Goal: Task Accomplishment & Management: Use online tool/utility

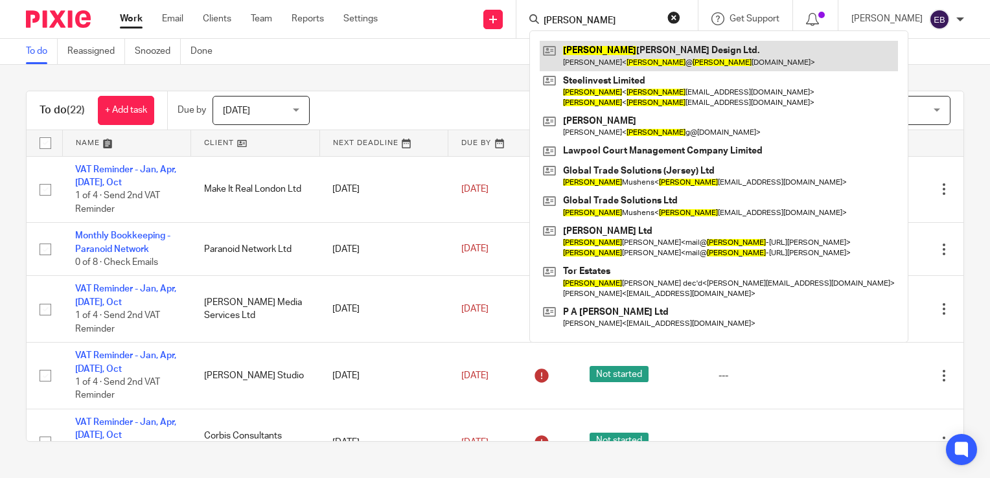
type input "tony"
click at [617, 64] on link at bounding box center [719, 56] width 358 height 30
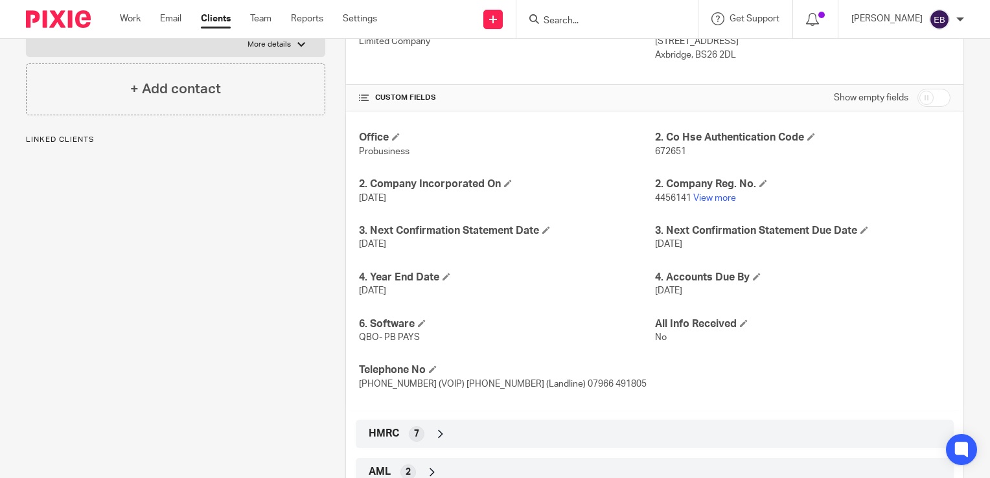
scroll to position [259, 0]
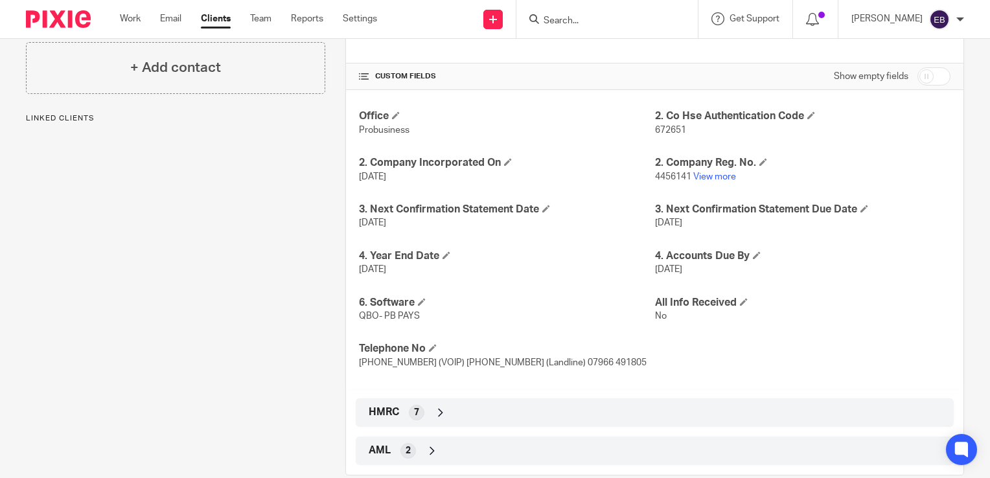
click at [428, 409] on div "HMRC 7" at bounding box center [655, 413] width 579 height 22
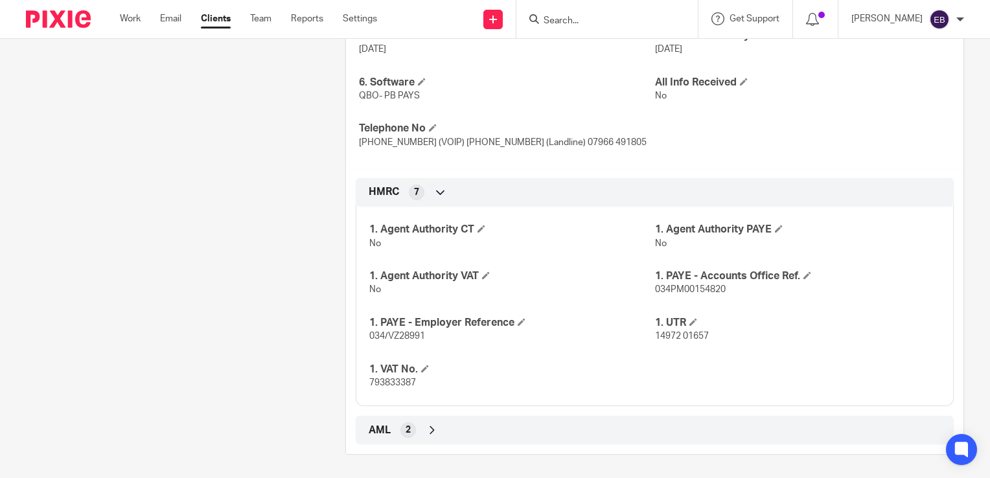
scroll to position [481, 0]
drag, startPoint x: 414, startPoint y: 382, endPoint x: 361, endPoint y: 377, distance: 53.5
click at [361, 377] on div "1. Agent Authority CT No 1. Agent Authority PAYE No 1. Agent Authority VAT No 1…" at bounding box center [655, 300] width 598 height 209
copy span "793833387"
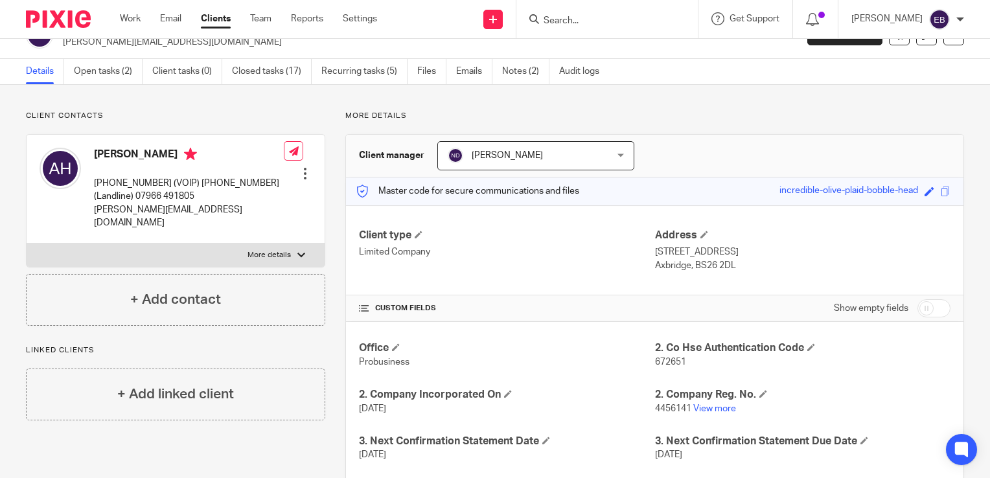
scroll to position [0, 0]
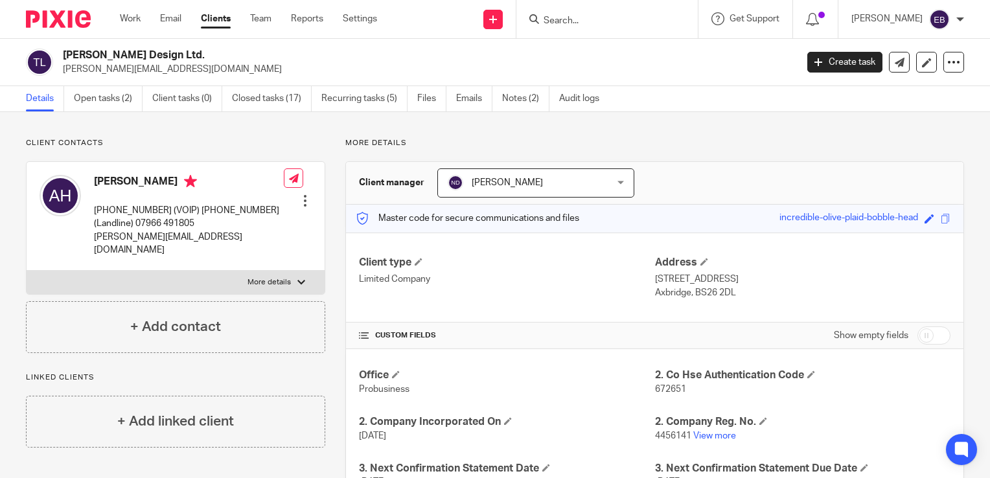
click at [581, 17] on input "Search" at bounding box center [600, 22] width 117 height 12
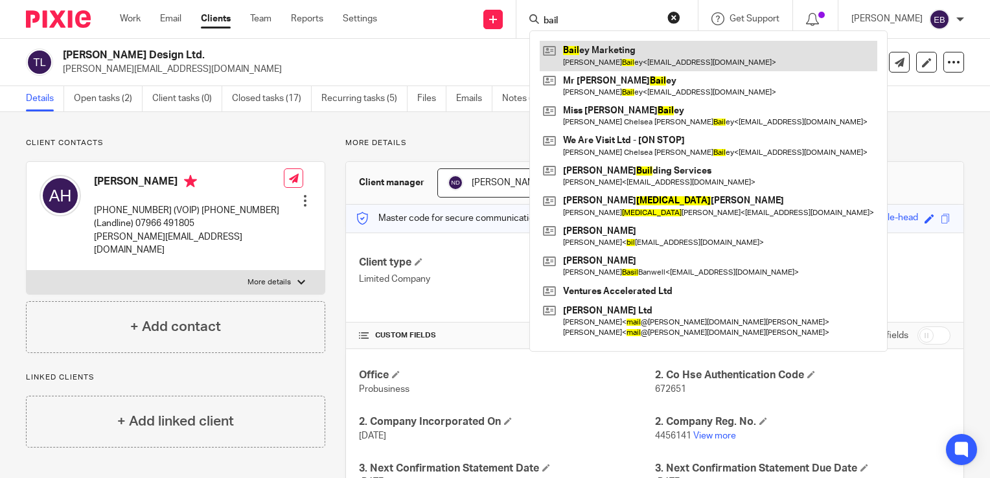
type input "bail"
click at [658, 50] on link at bounding box center [709, 56] width 338 height 30
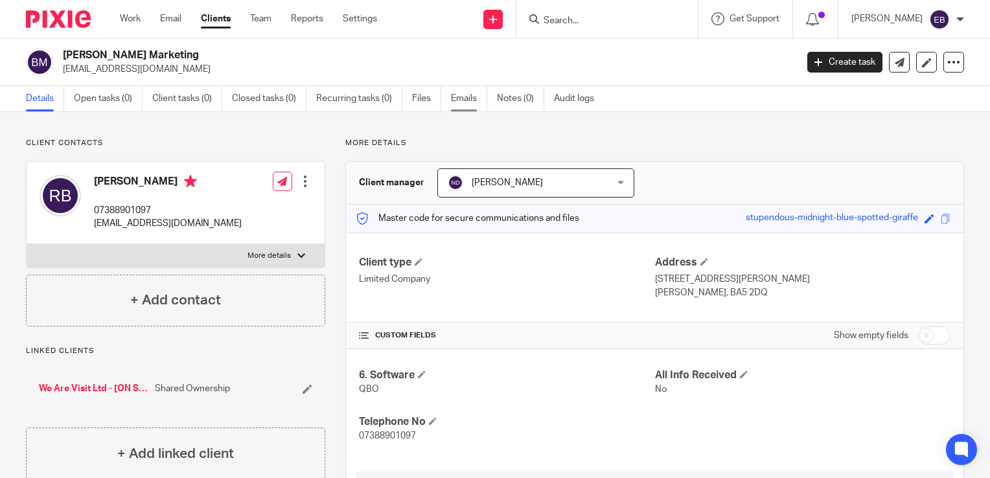
click at [467, 90] on link "Emails" at bounding box center [469, 98] width 36 height 25
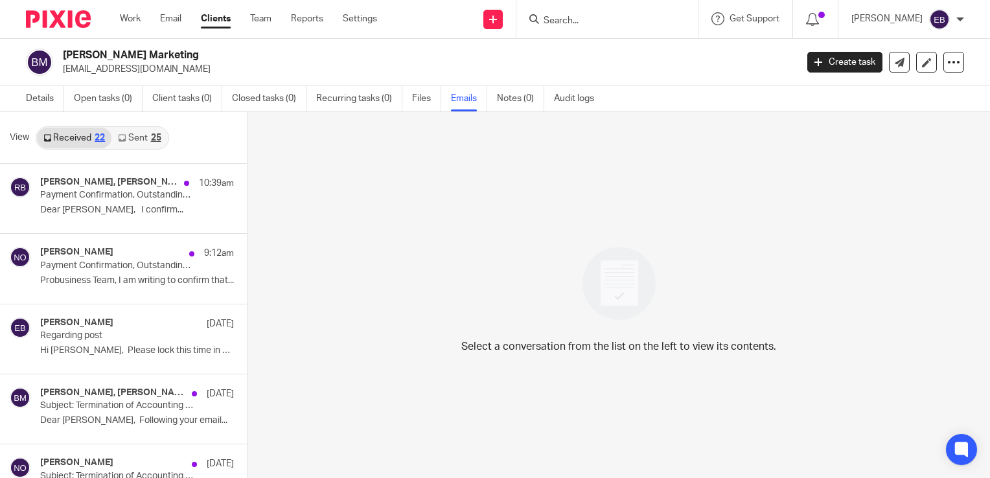
click at [113, 143] on link "Sent 25" at bounding box center [139, 138] width 56 height 21
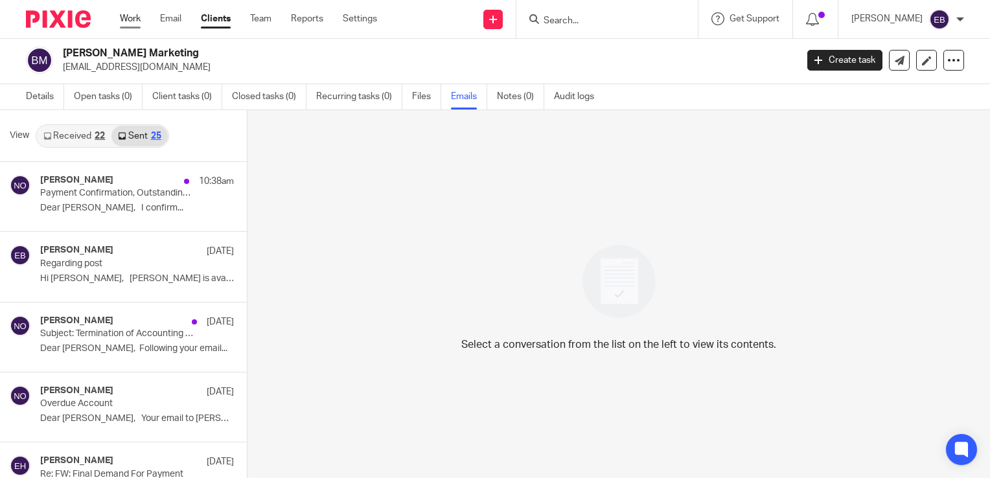
click at [126, 23] on link "Work" at bounding box center [130, 18] width 21 height 13
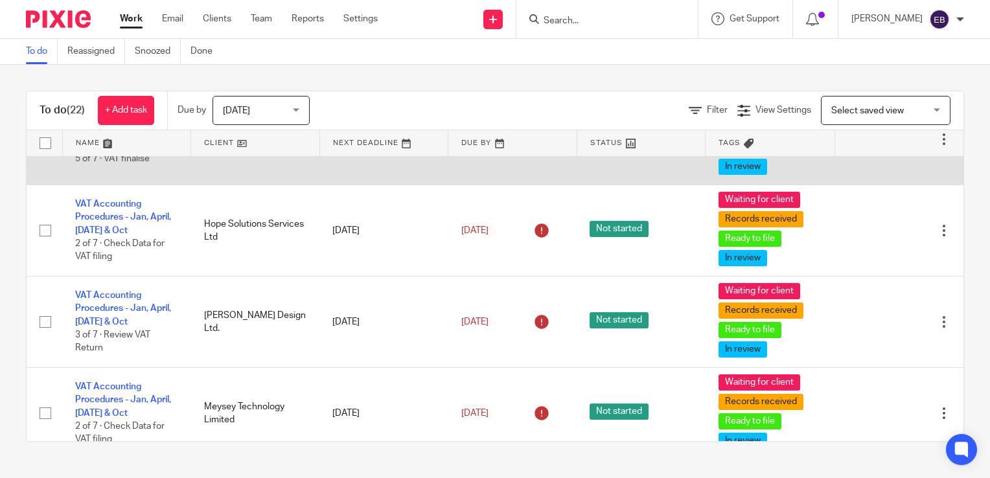
scroll to position [907, 0]
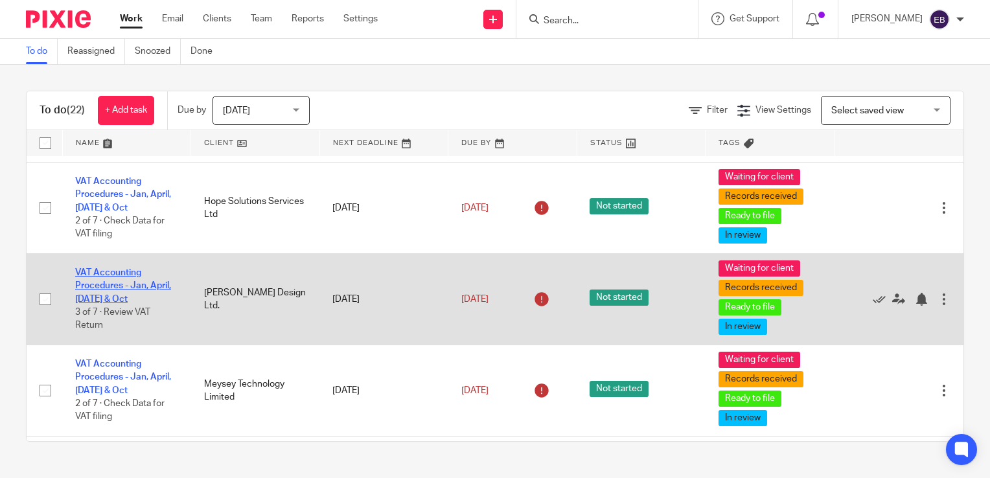
click at [124, 286] on link "VAT Accounting Procedures - Jan, April, [DATE] & Oct" at bounding box center [123, 286] width 96 height 36
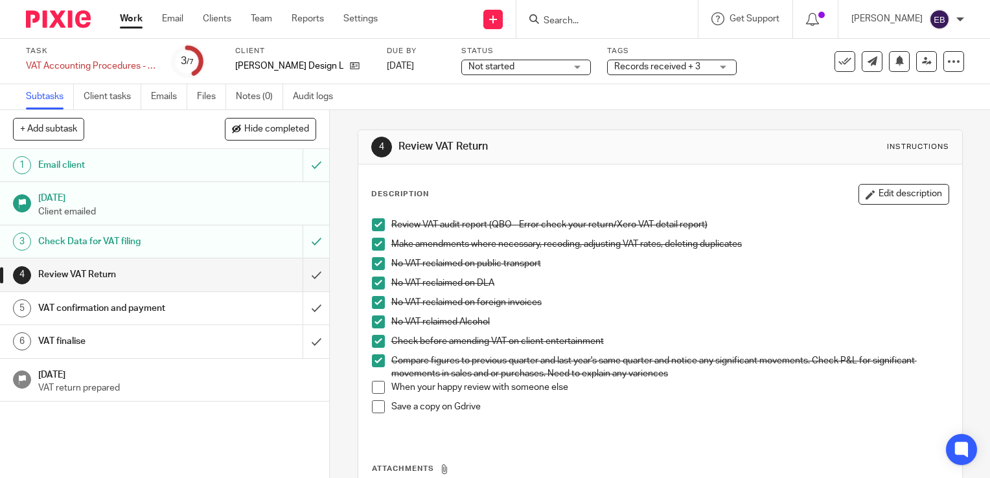
drag, startPoint x: 376, startPoint y: 383, endPoint x: 371, endPoint y: 393, distance: 10.7
click at [376, 383] on span at bounding box center [378, 387] width 13 height 13
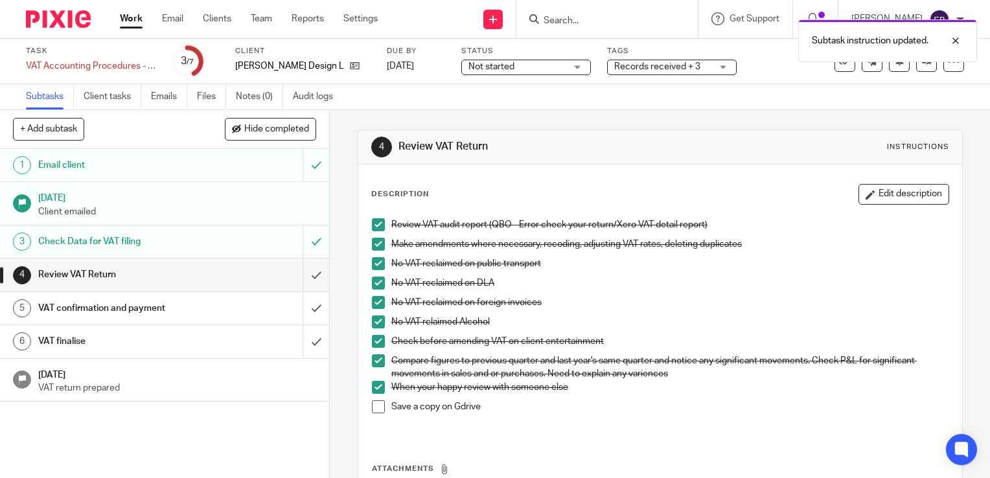
click at [372, 404] on span at bounding box center [378, 407] width 13 height 13
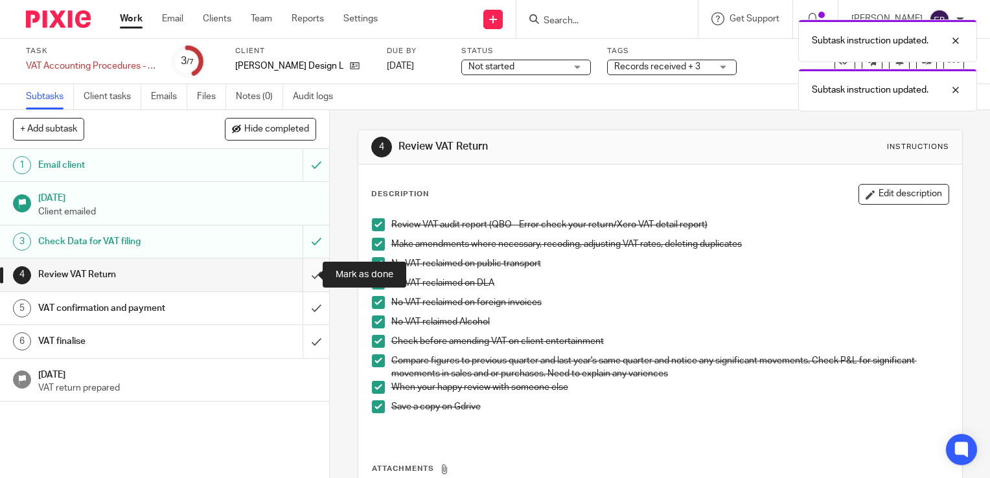
click at [303, 273] on input "submit" at bounding box center [164, 275] width 329 height 32
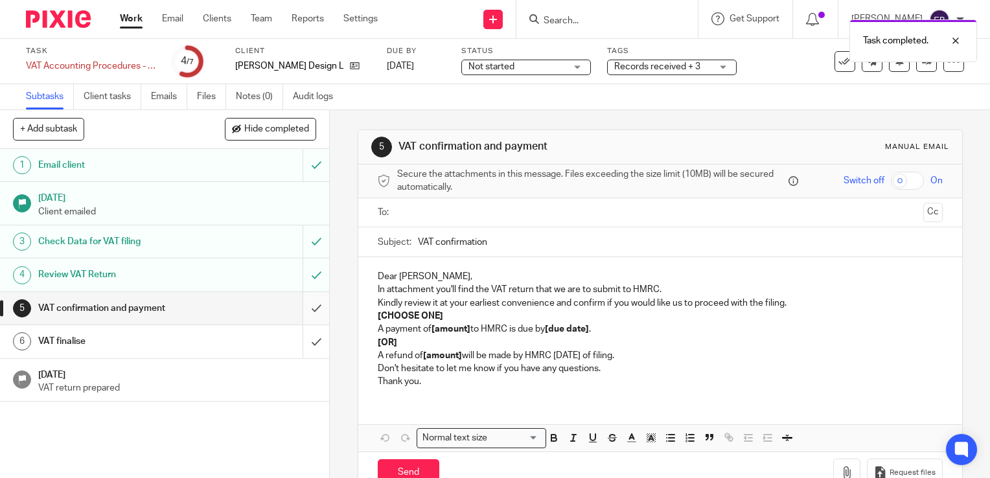
click at [304, 299] on input "submit" at bounding box center [164, 308] width 329 height 32
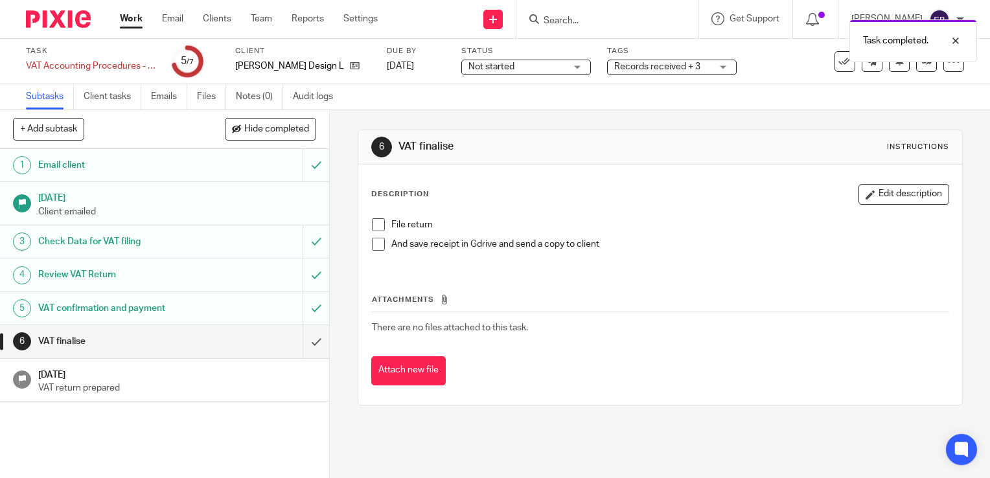
click at [134, 23] on link "Work" at bounding box center [131, 18] width 23 height 13
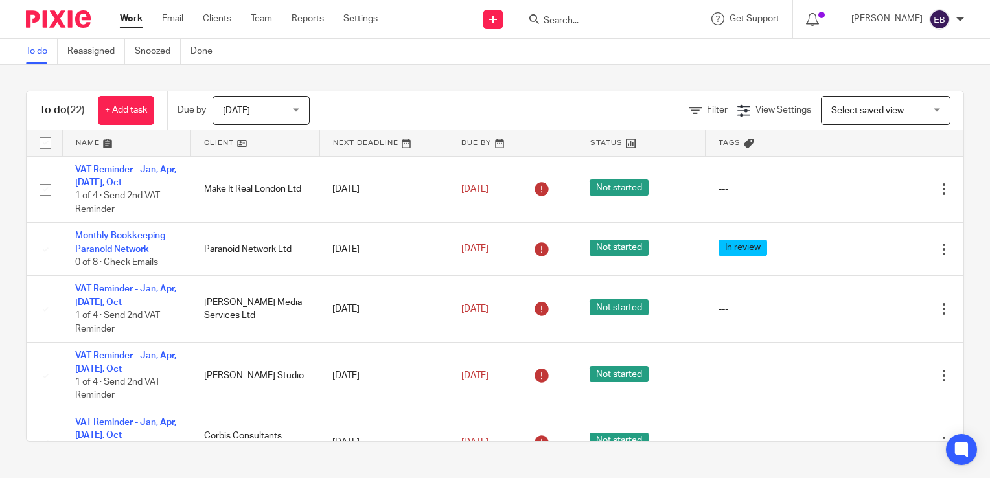
click at [964, 159] on div "To do (22) + Add task Due by Today Today Today Tomorrow This week Next week Thi…" at bounding box center [495, 266] width 990 height 403
